Goal: Task Accomplishment & Management: Manage account settings

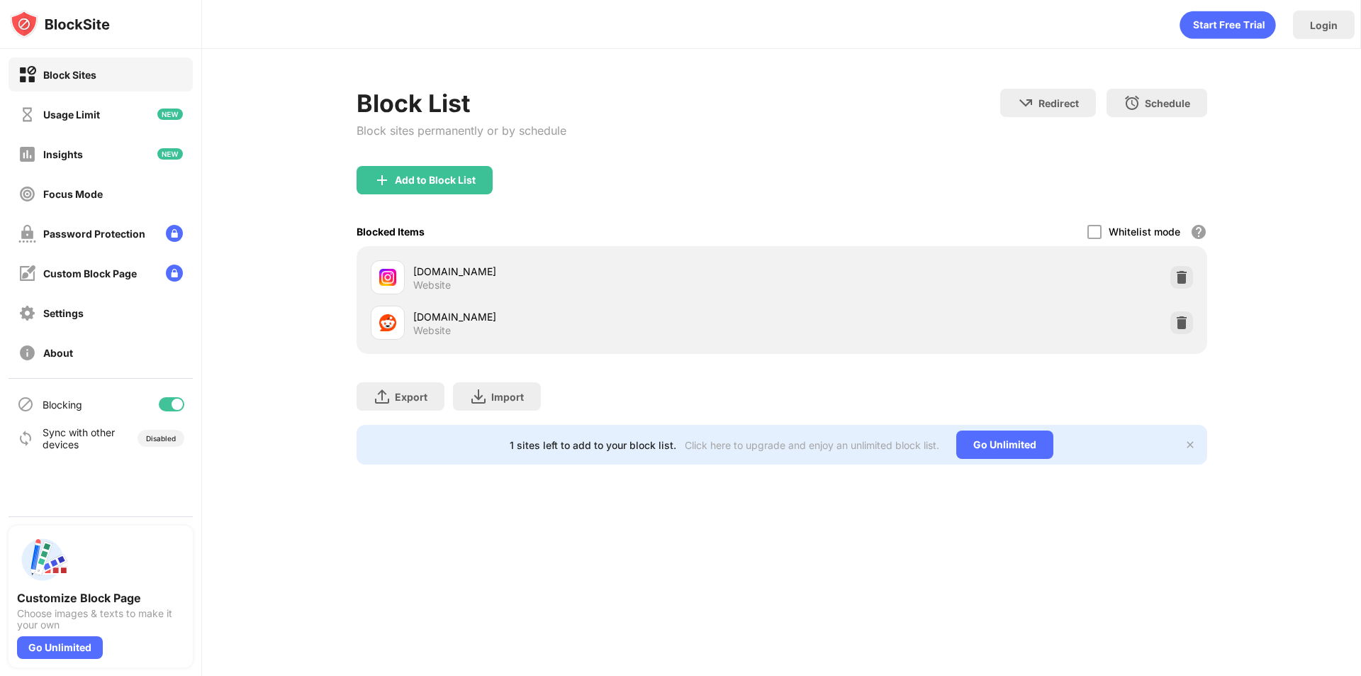
click at [1186, 334] on div "reddit.com Website" at bounding box center [782, 322] width 834 height 45
click at [1185, 328] on img at bounding box center [1182, 323] width 14 height 14
